Goal: Navigation & Orientation: Find specific page/section

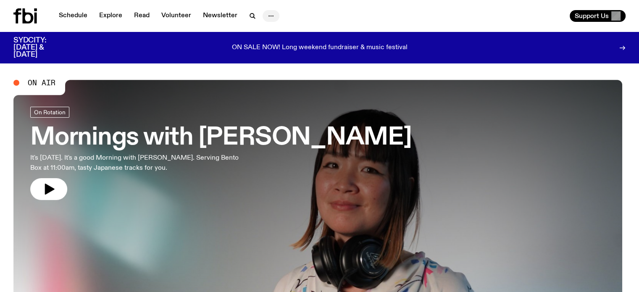
click at [266, 17] on icon "button" at bounding box center [271, 16] width 10 height 10
click at [518, 158] on div at bounding box center [319, 194] width 612 height 229
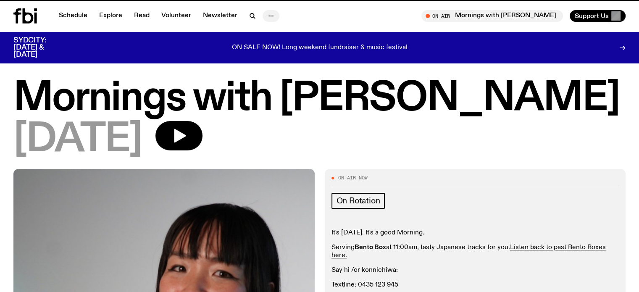
click at [266, 15] on icon "button" at bounding box center [271, 16] width 10 height 10
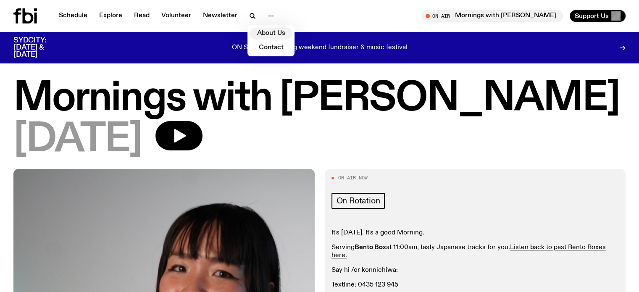
click at [274, 31] on link "About Us" at bounding box center [271, 34] width 42 height 12
